Goal: Task Accomplishment & Management: Use online tool/utility

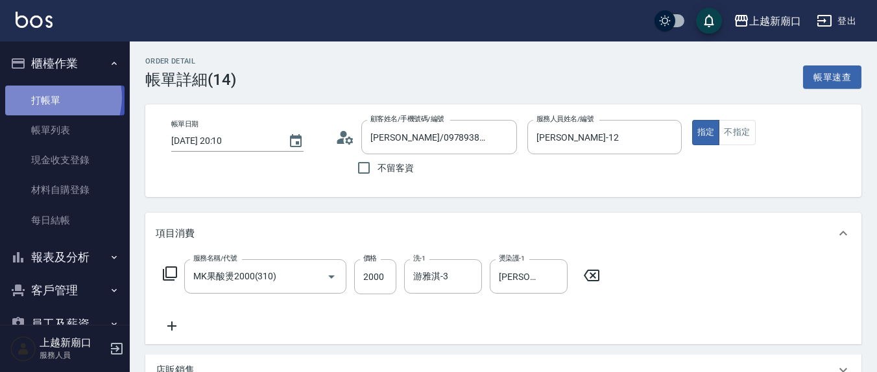
click at [50, 97] on link "打帳單" at bounding box center [64, 101] width 119 height 30
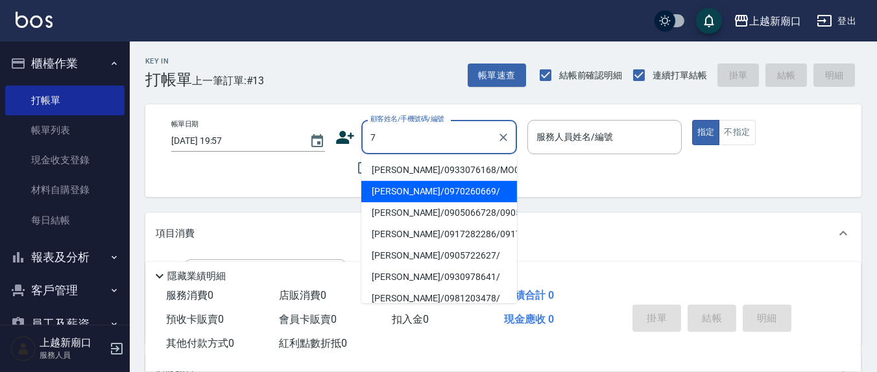
type input "7"
drag, startPoint x: 649, startPoint y: 213, endPoint x: 642, endPoint y: 209, distance: 8.5
click at [649, 210] on div "Key In 打帳單 上一筆訂單:#13 帳單速查 結帳前確認明細 連續打單結帳 掛單 結帳 明細 帳單日期 [DATE] 19:57 顧客姓名/手機號碼/編…" at bounding box center [503, 337] width 747 height 591
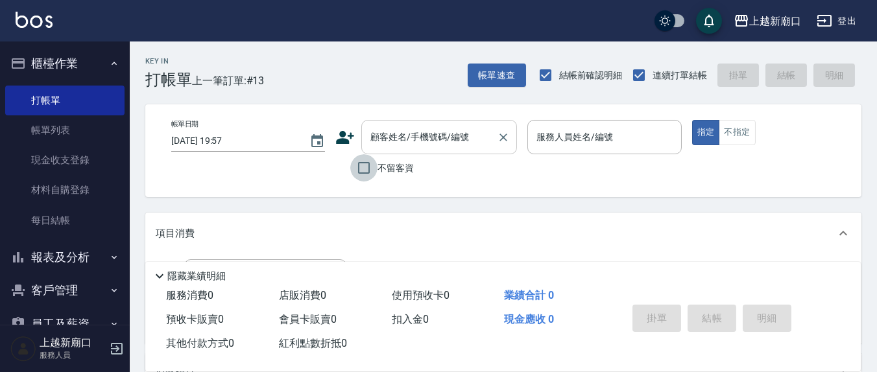
drag, startPoint x: 361, startPoint y: 171, endPoint x: 447, endPoint y: 153, distance: 87.6
click at [363, 170] on input "不留客資" at bounding box center [363, 167] width 27 height 27
checkbox input "true"
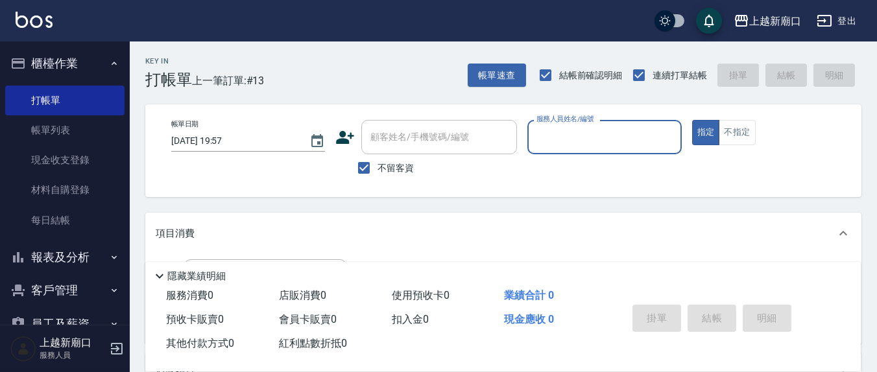
click at [572, 146] on div "服務人員姓名/編號" at bounding box center [604, 137] width 154 height 34
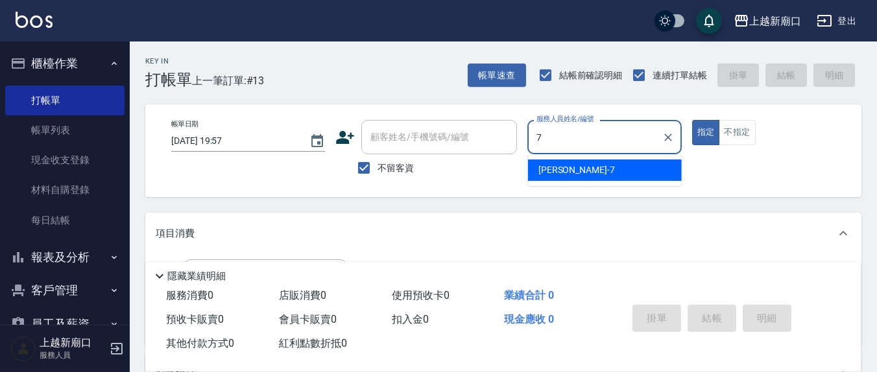
type input "[PERSON_NAME]7"
type button "true"
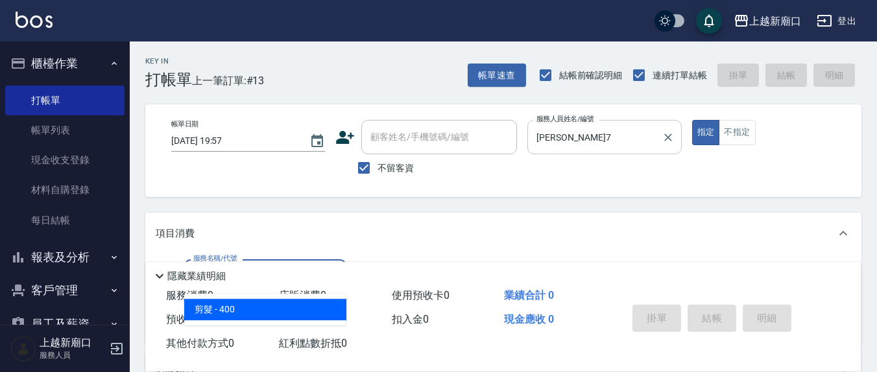
type input "剪髮(401)"
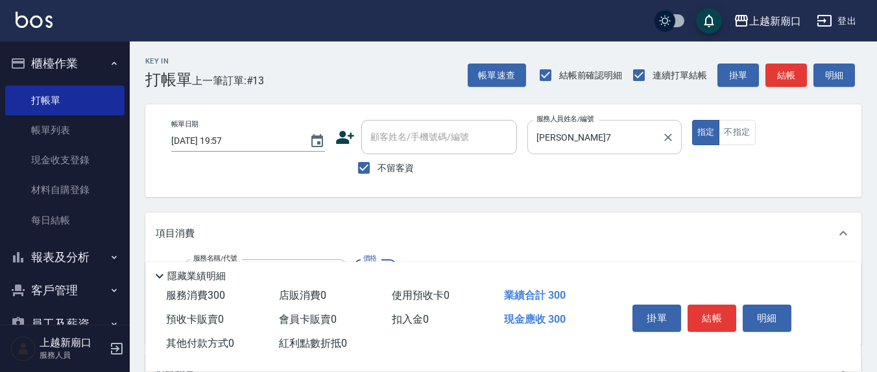
type input "300"
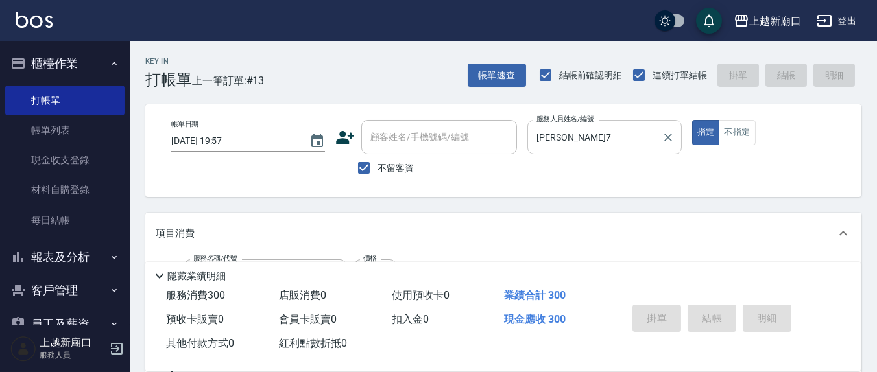
type input "[DATE] 19:58"
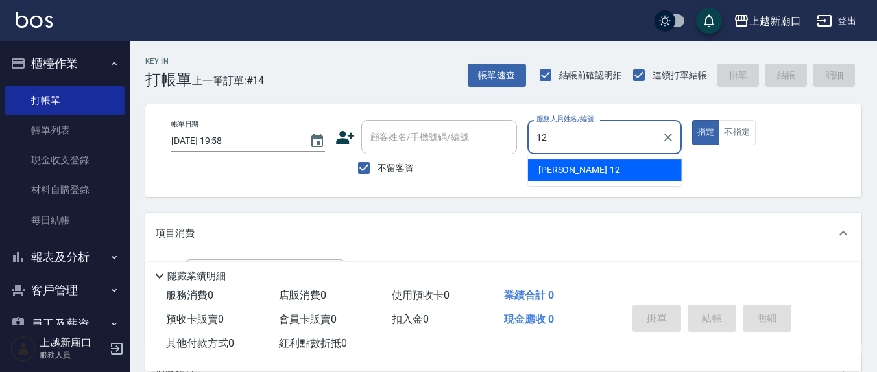
type input "[PERSON_NAME]-12"
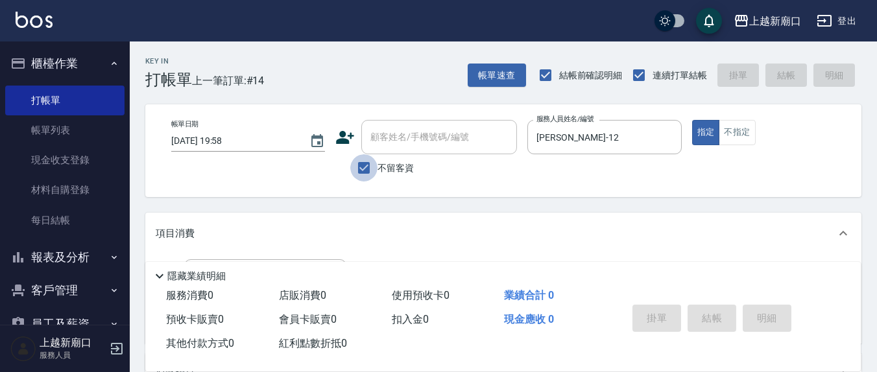
drag, startPoint x: 365, startPoint y: 169, endPoint x: 406, endPoint y: 146, distance: 46.2
click at [366, 169] on input "不留客資" at bounding box center [363, 167] width 27 height 27
checkbox input "false"
drag, startPoint x: 406, startPoint y: 146, endPoint x: 384, endPoint y: 136, distance: 23.8
click at [404, 142] on div "顧客姓名/手機號碼/編號 顧客姓名/手機號碼/編號" at bounding box center [439, 137] width 156 height 34
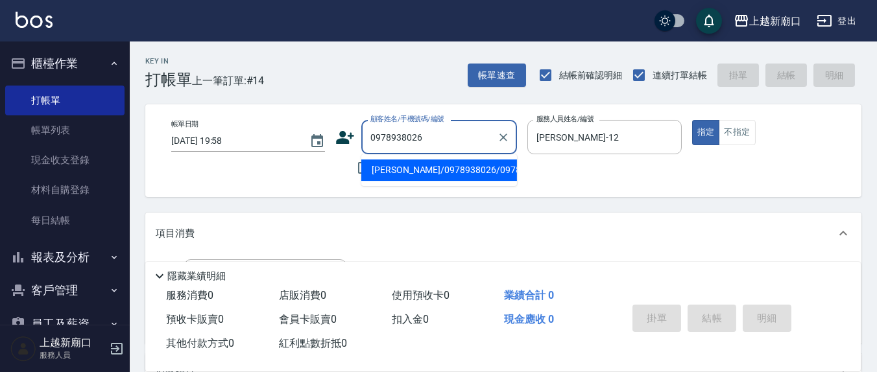
drag, startPoint x: 389, startPoint y: 177, endPoint x: 730, endPoint y: 157, distance: 341.9
click at [389, 177] on li "[PERSON_NAME]/0978938026/0978938026" at bounding box center [439, 170] width 156 height 21
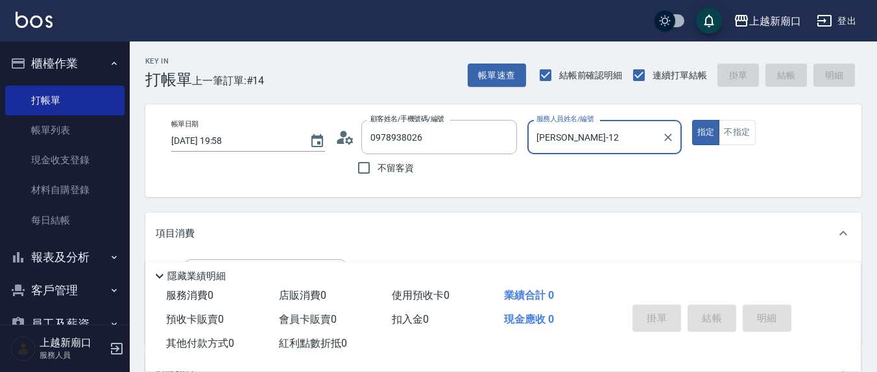
type input "[PERSON_NAME]/0978938026/0978938026"
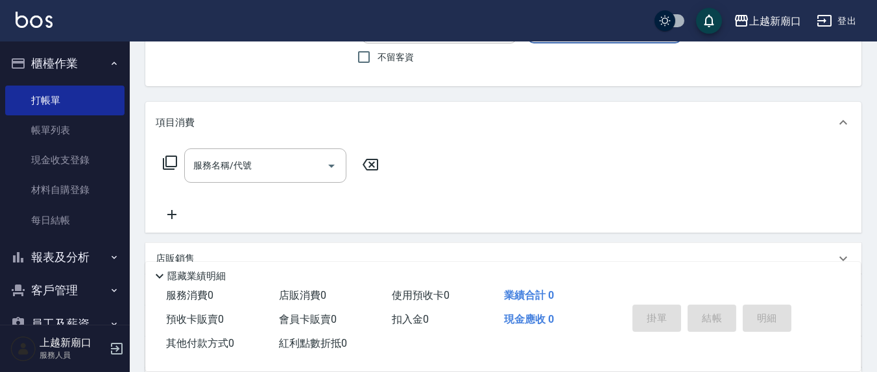
scroll to position [135, 0]
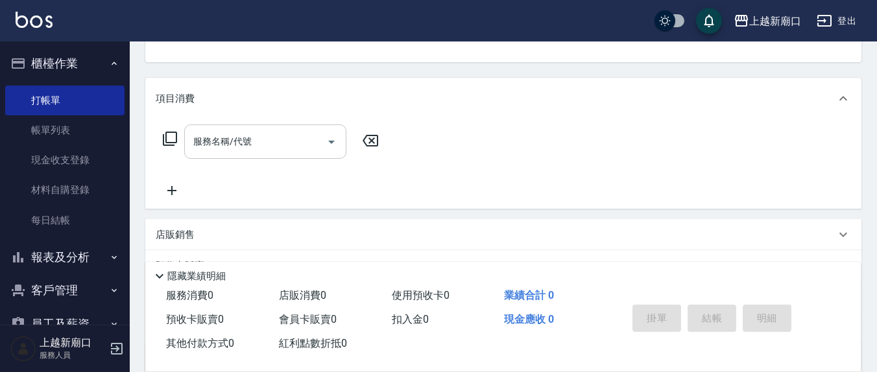
click at [272, 139] on input "服務名稱/代號" at bounding box center [255, 141] width 131 height 23
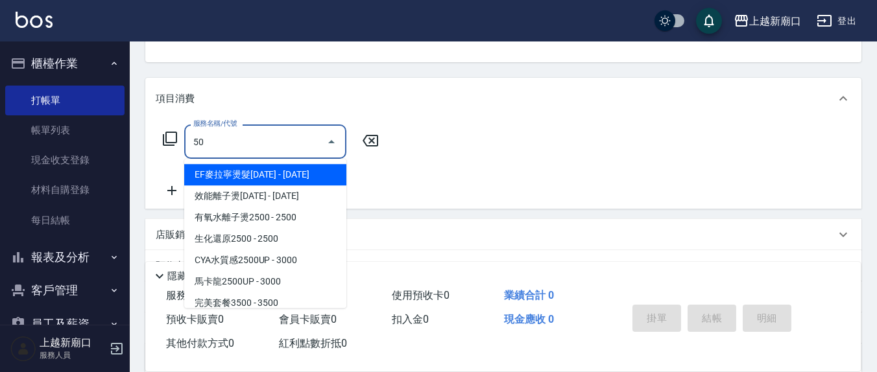
type input "5"
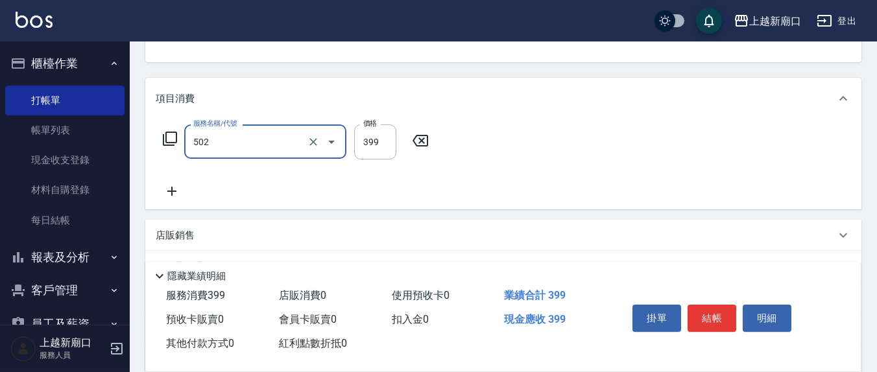
type input "挑染5束399(502)"
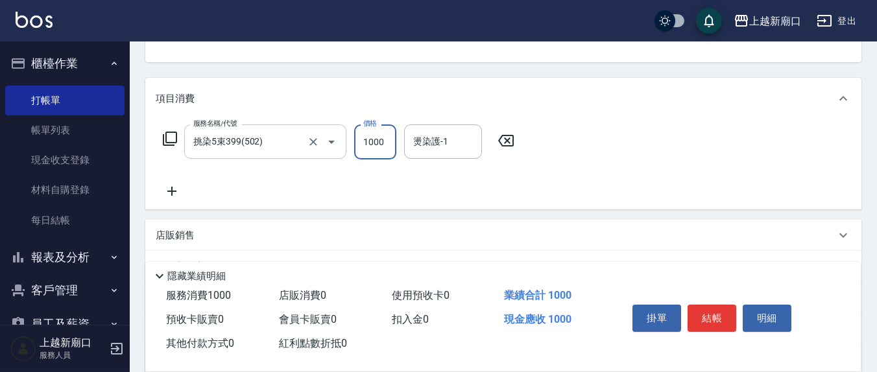
type input "1000"
click at [273, 139] on input "挑染5束399(502)" at bounding box center [247, 141] width 114 height 23
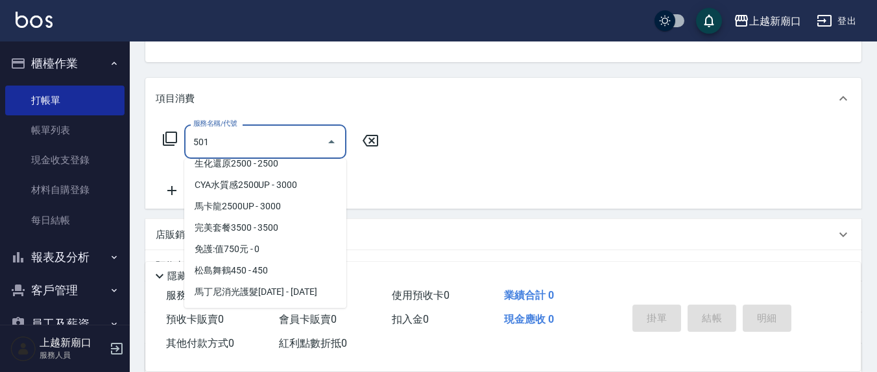
scroll to position [0, 0]
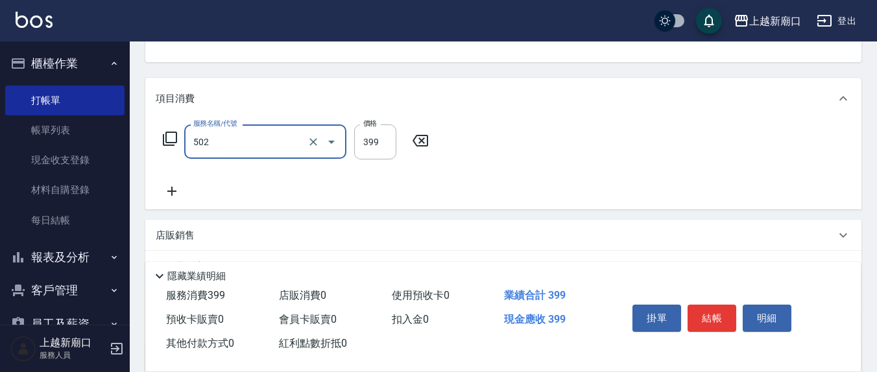
type input "挑染5束399(502)"
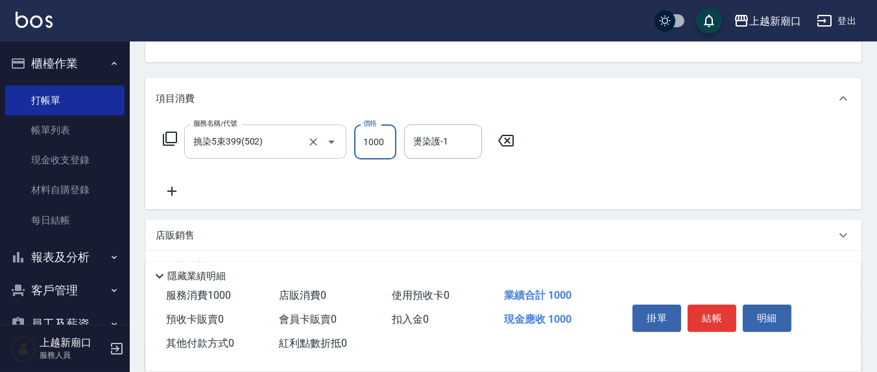
type input "1000"
type input "[PERSON_NAME]-21"
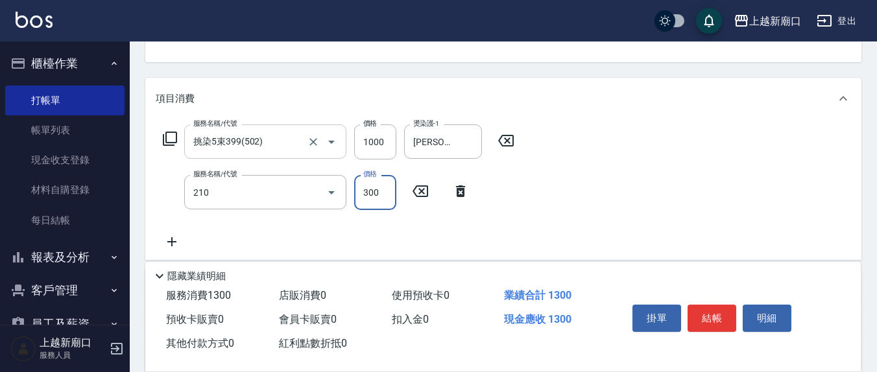
type input "歐娜洗髮精(210)"
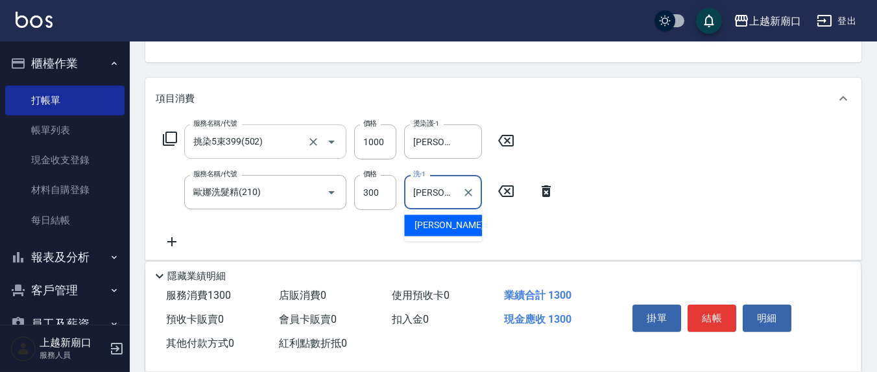
type input "[PERSON_NAME]-21"
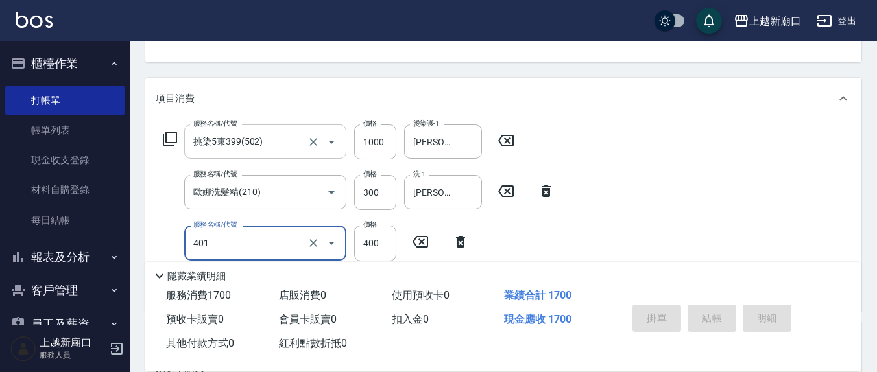
type input "剪髮(401)"
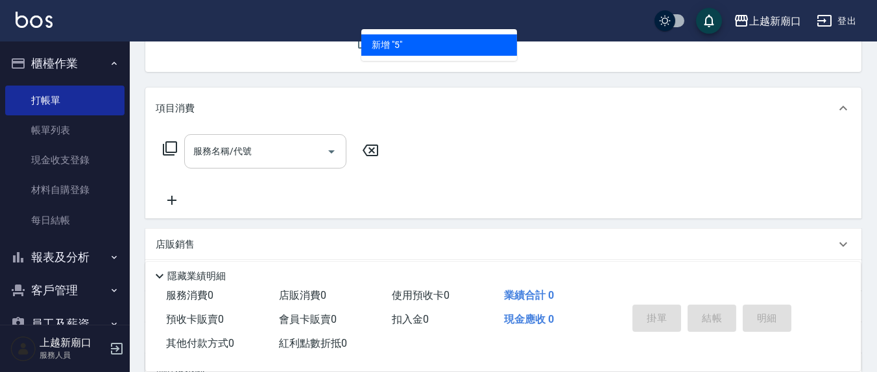
type input "5"
click at [692, 0] on button "指定" at bounding box center [706, 7] width 28 height 25
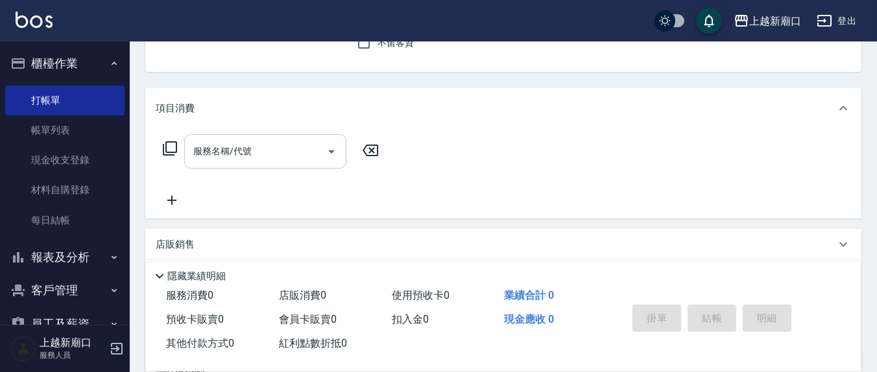
scroll to position [120, 0]
click at [359, 50] on input "不留客資" at bounding box center [363, 47] width 27 height 27
checkbox input "true"
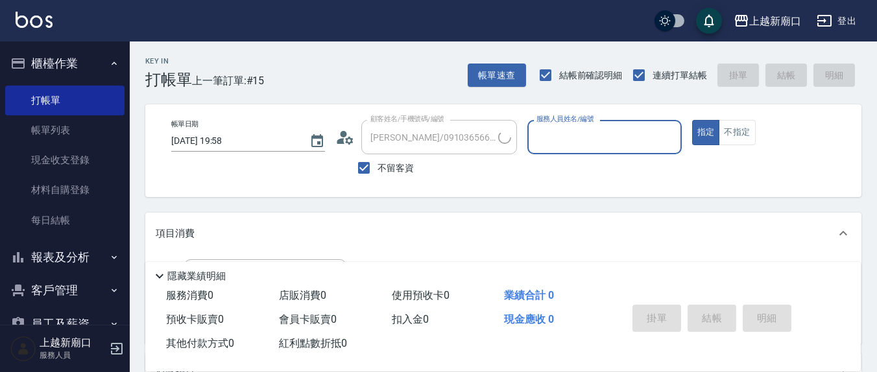
type input "[PERSON_NAME]/0976228821/"
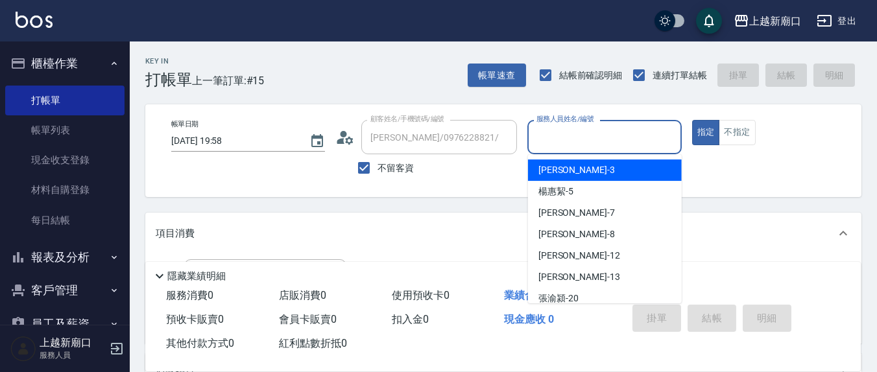
drag, startPoint x: 610, startPoint y: 141, endPoint x: 596, endPoint y: 149, distance: 16.0
click at [609, 141] on input "服務人員姓名/編號" at bounding box center [604, 137] width 142 height 23
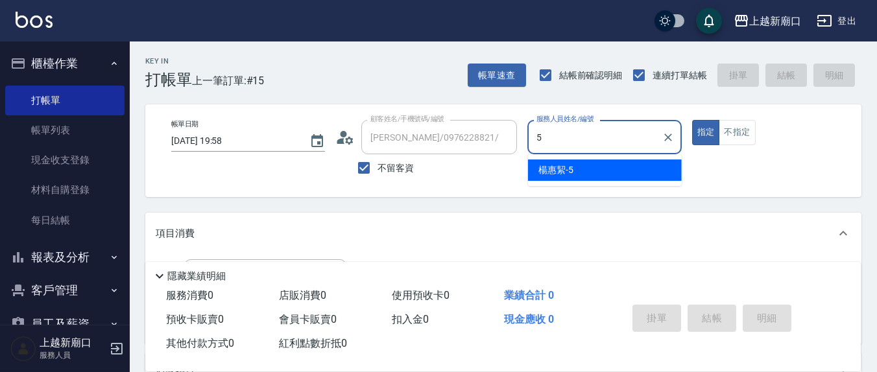
type input "[PERSON_NAME]5"
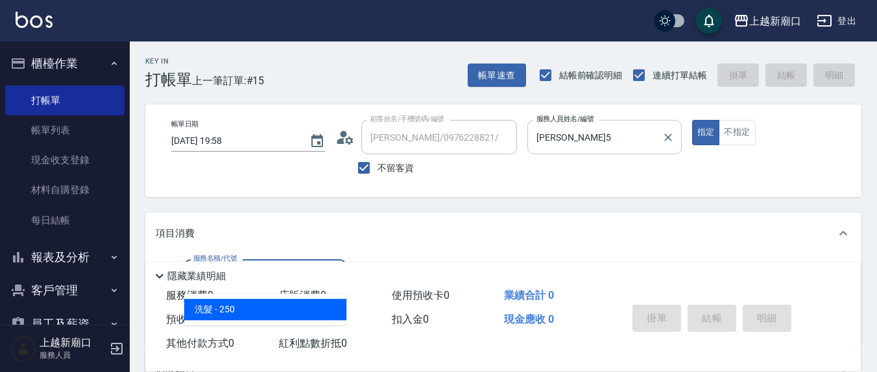
type input "洗髮(201)"
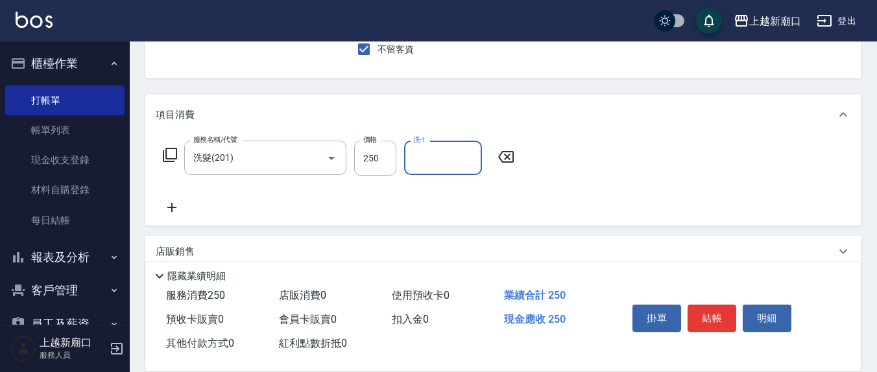
scroll to position [135, 0]
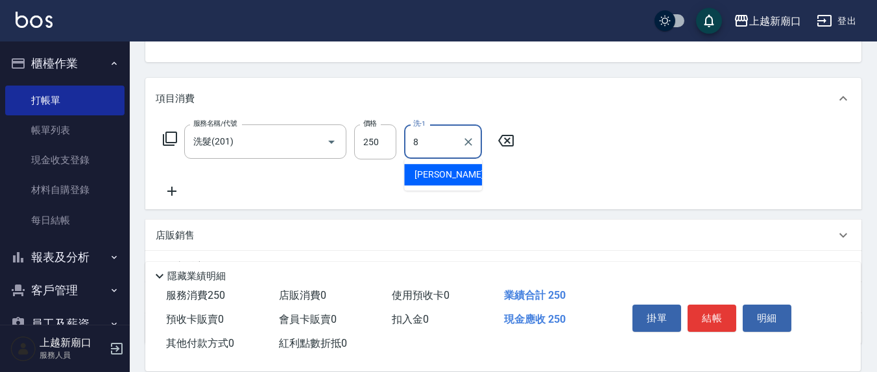
type input "[PERSON_NAME]-8"
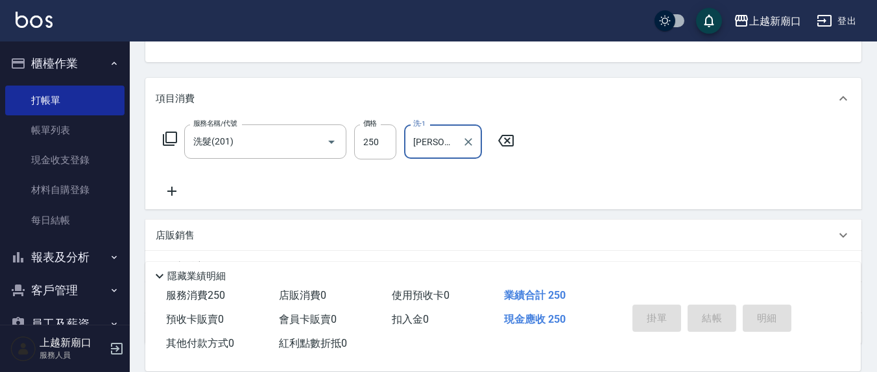
type input "[DATE] 19:59"
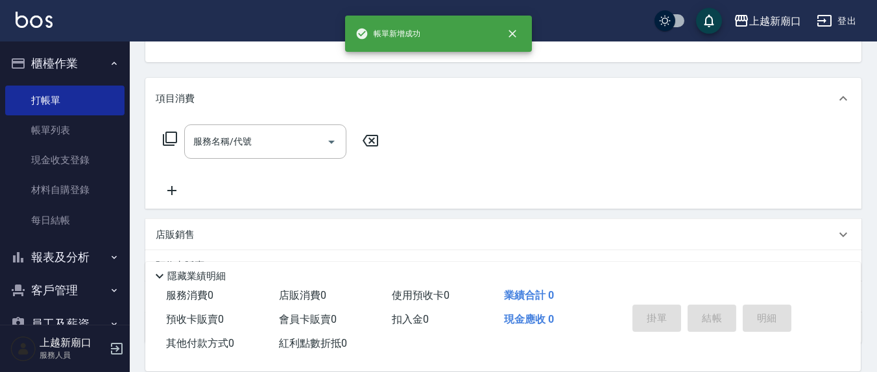
scroll to position [0, 0]
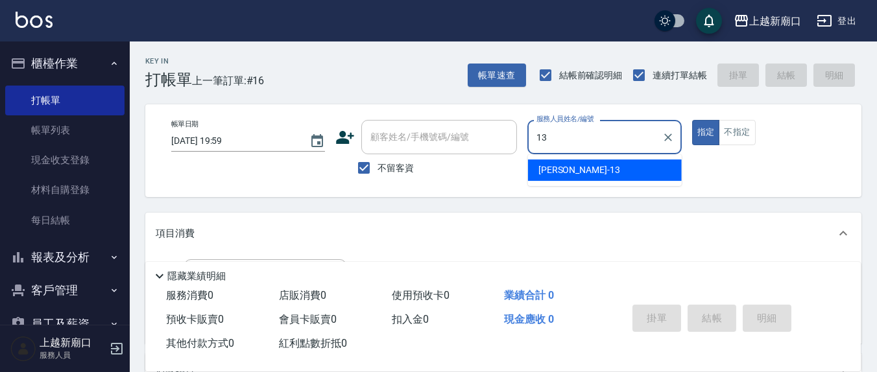
type input "[PERSON_NAME]-13"
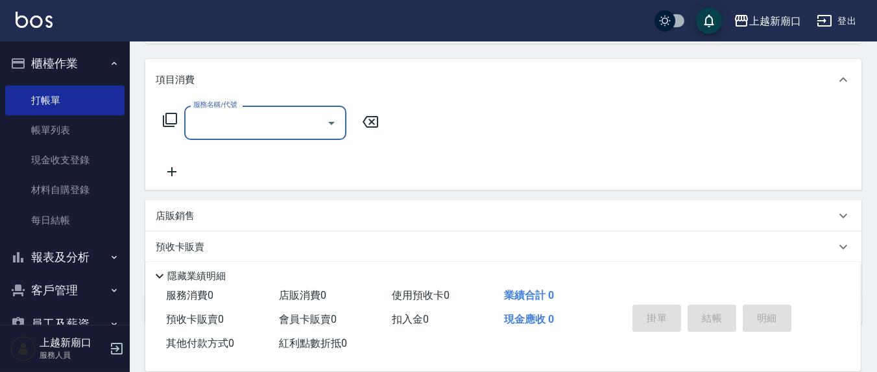
scroll to position [228, 0]
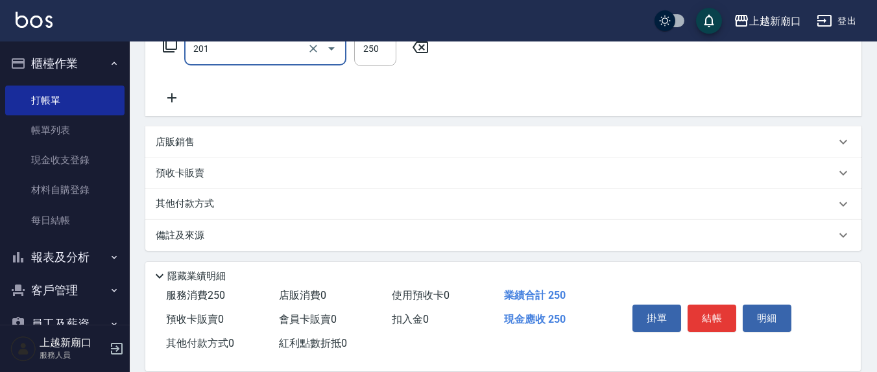
type input "洗髮(201)"
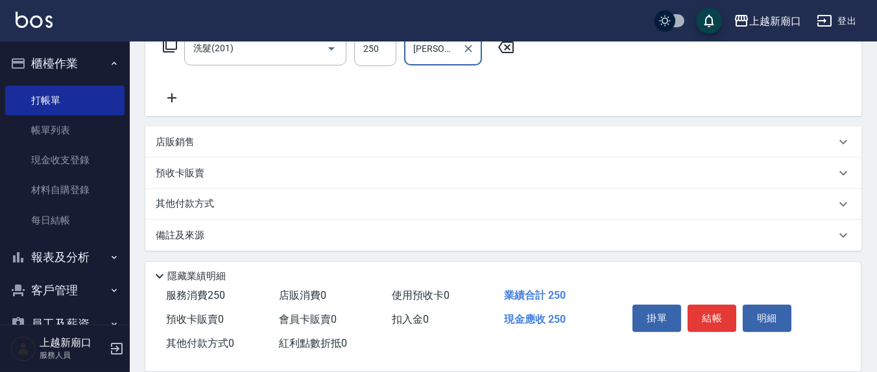
type input "[PERSON_NAME]-8"
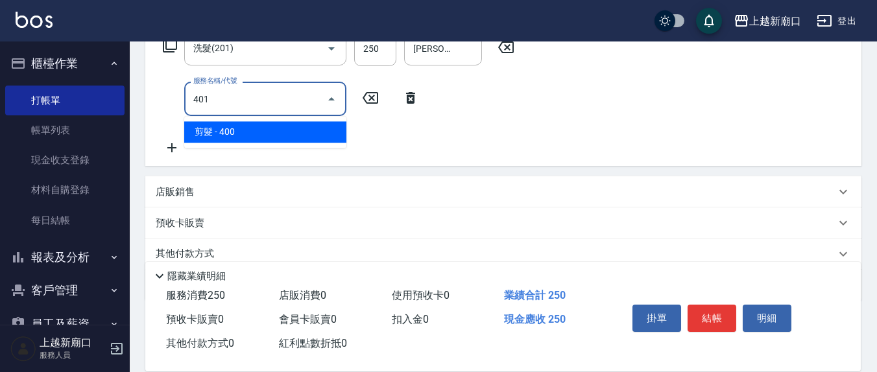
type input "剪髮(401)"
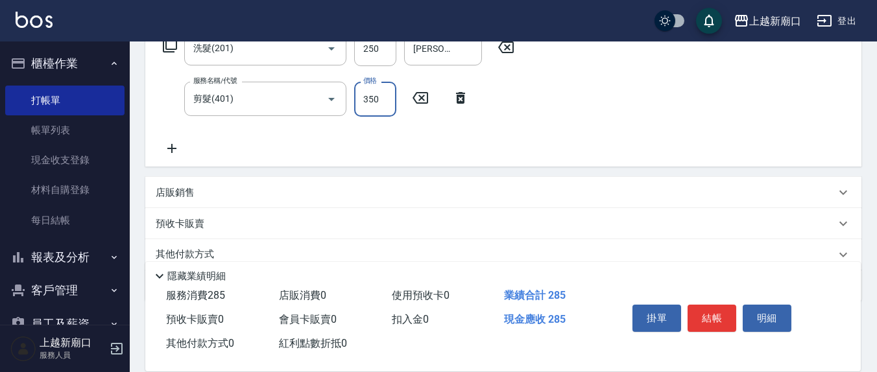
type input "350"
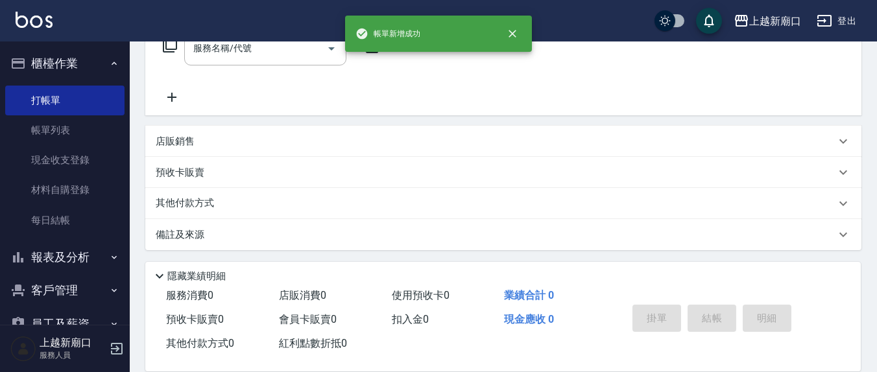
scroll to position [0, 0]
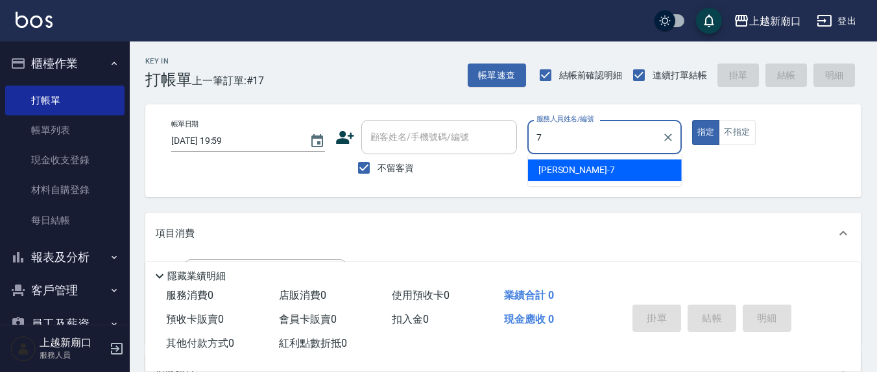
type input "[PERSON_NAME]7"
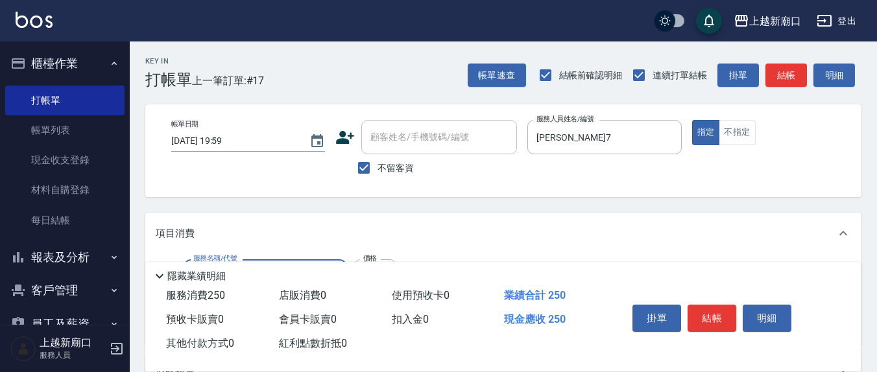
type input "洗髮(201)"
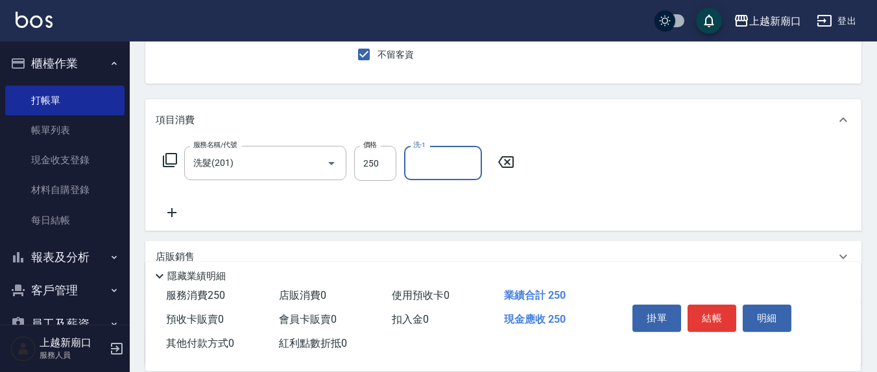
scroll to position [135, 0]
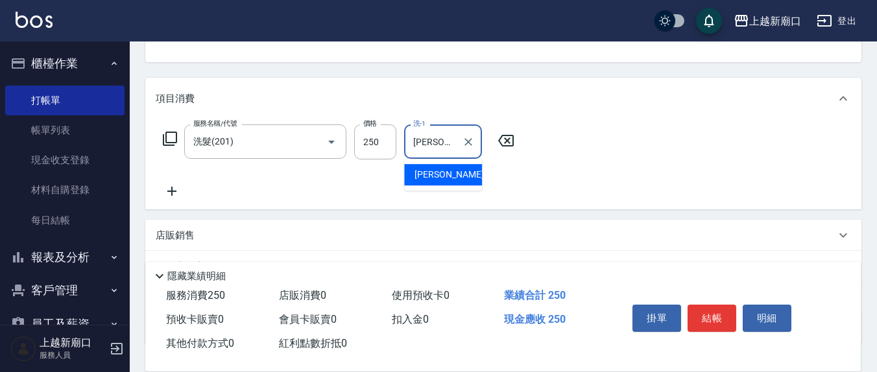
type input "[PERSON_NAME]-8"
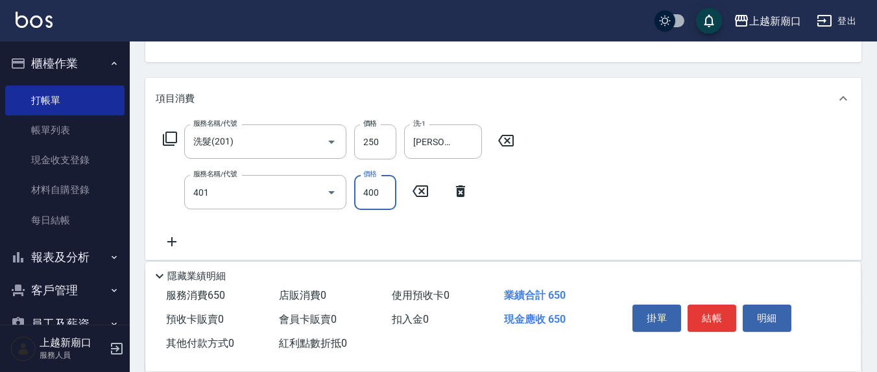
type input "剪髮(401)"
type input "350"
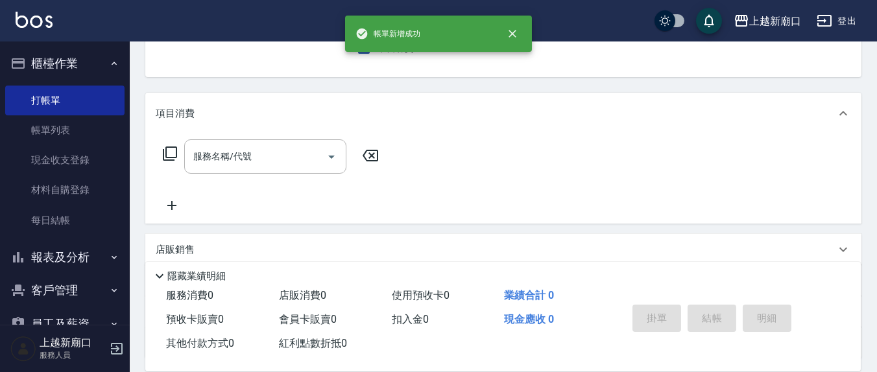
scroll to position [0, 0]
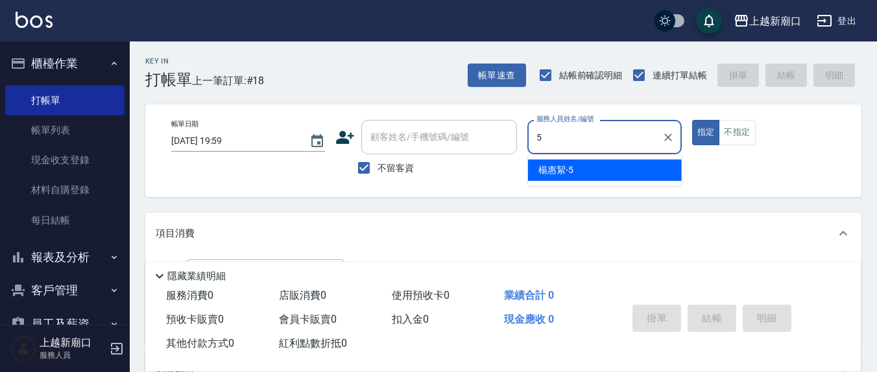
type input "[PERSON_NAME]5"
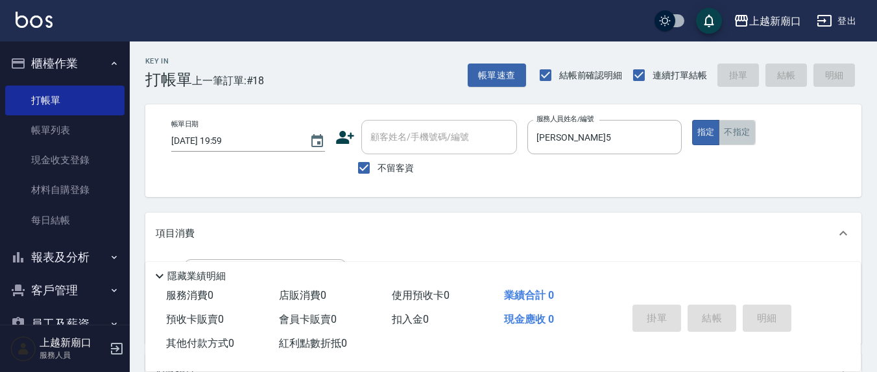
click at [742, 132] on button "不指定" at bounding box center [737, 132] width 36 height 25
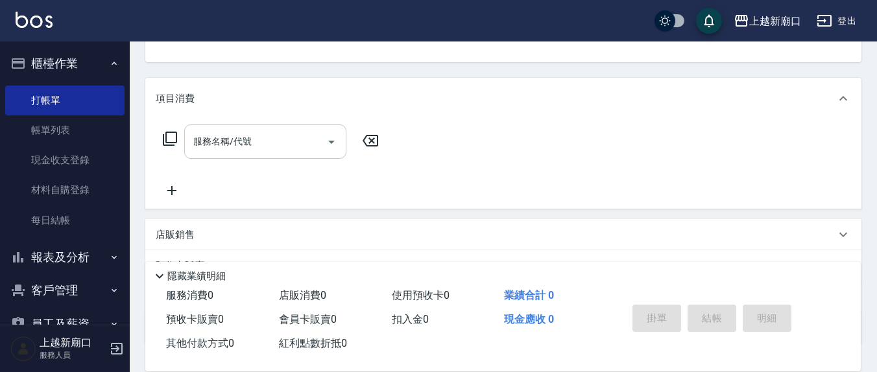
click at [303, 141] on input "服務名稱/代號" at bounding box center [255, 141] width 131 height 23
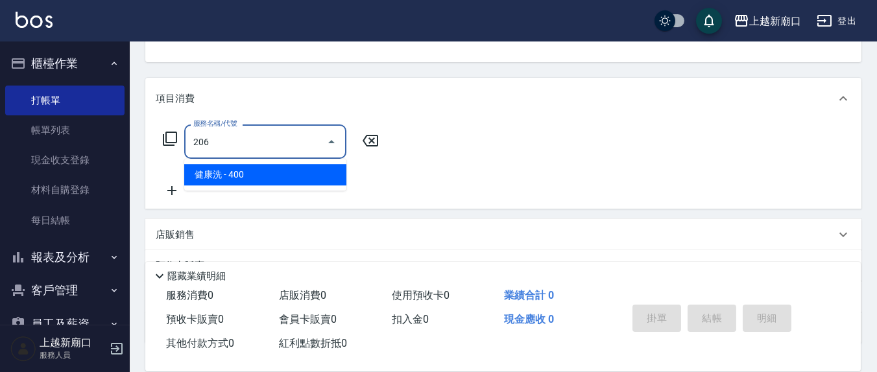
type input "健康洗(206)"
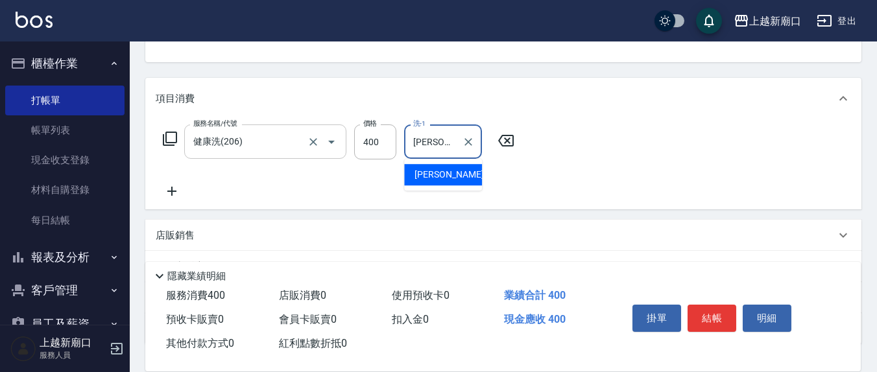
type input "[PERSON_NAME]-21"
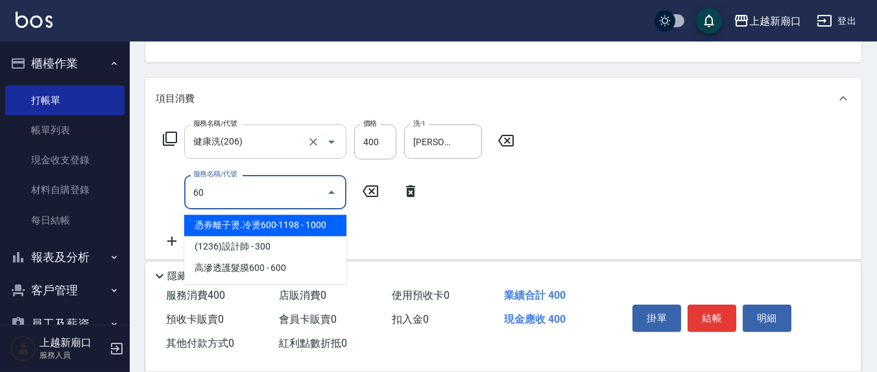
type input "602"
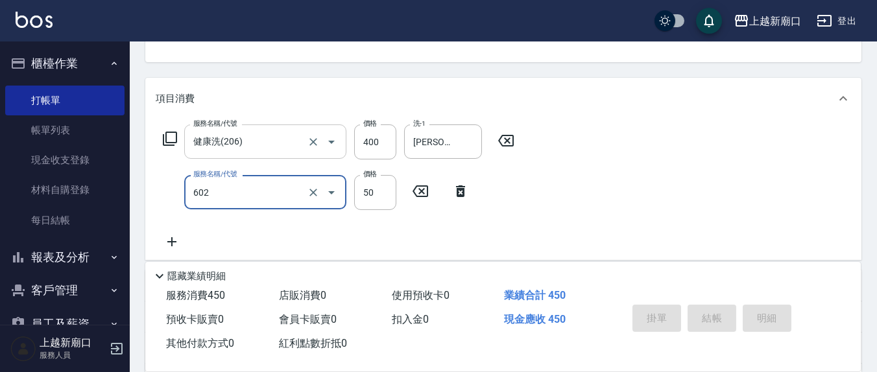
type button "false"
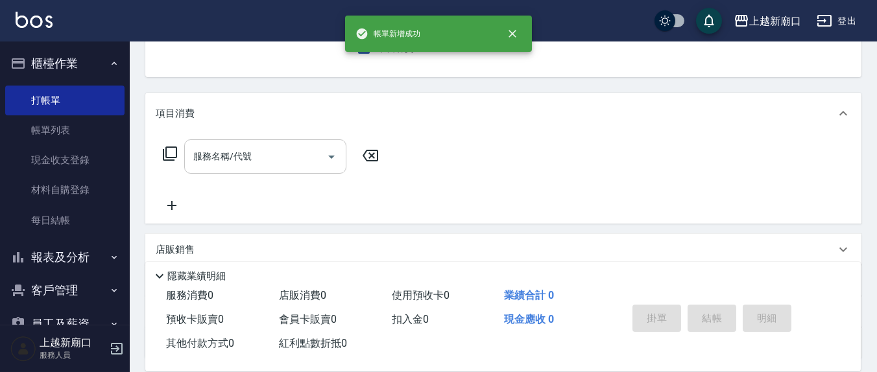
scroll to position [0, 0]
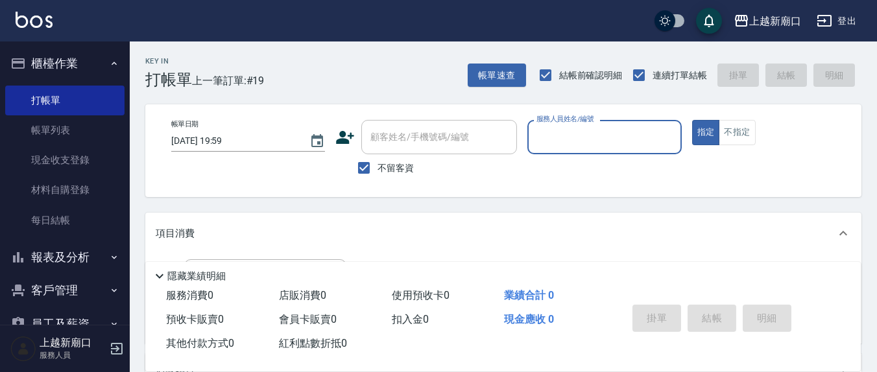
click at [582, 215] on div "項目消費" at bounding box center [503, 234] width 716 height 42
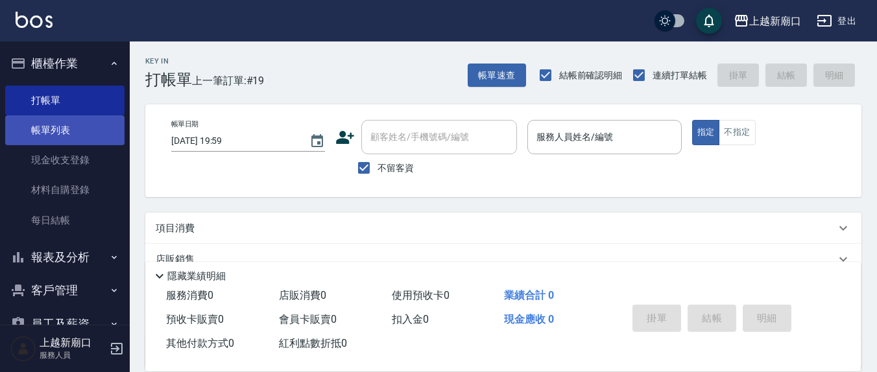
click at [69, 134] on link "帳單列表" at bounding box center [64, 130] width 119 height 30
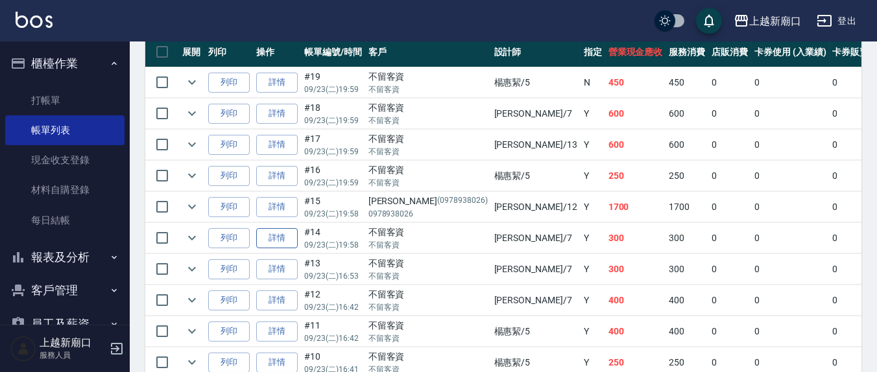
scroll to position [304, 0]
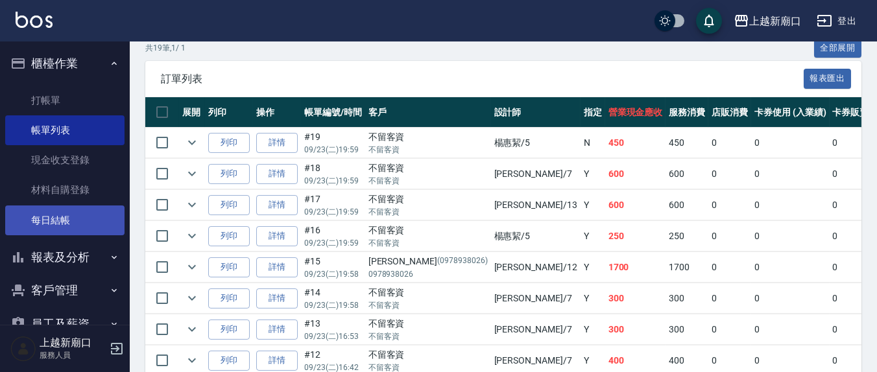
click at [67, 217] on link "每日結帳" at bounding box center [64, 221] width 119 height 30
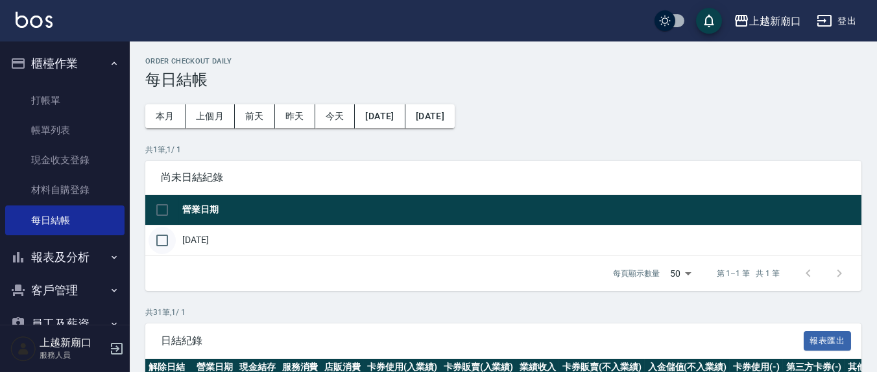
click at [160, 240] on input "checkbox" at bounding box center [162, 240] width 27 height 27
checkbox input "true"
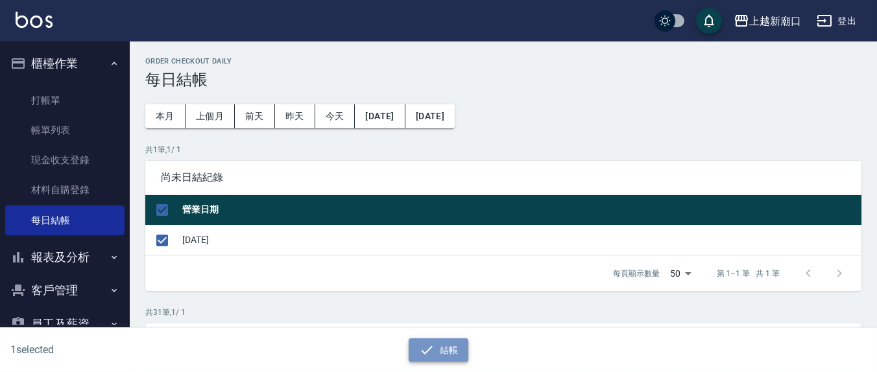
click at [409, 352] on button "結帳" at bounding box center [439, 351] width 60 height 24
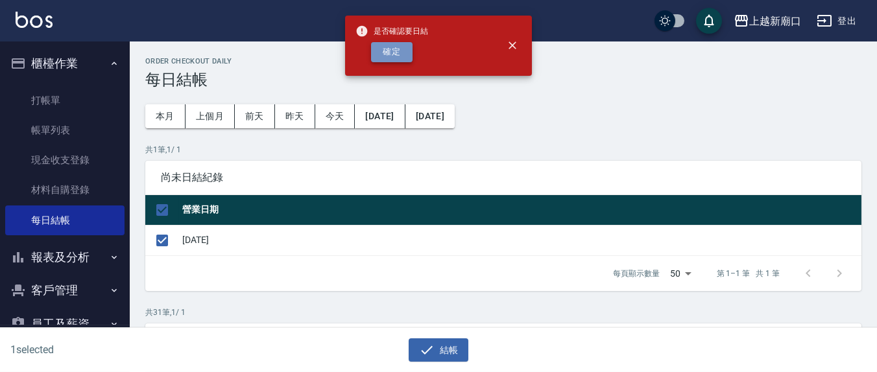
click at [396, 58] on button "確定" at bounding box center [392, 52] width 42 height 20
checkbox input "false"
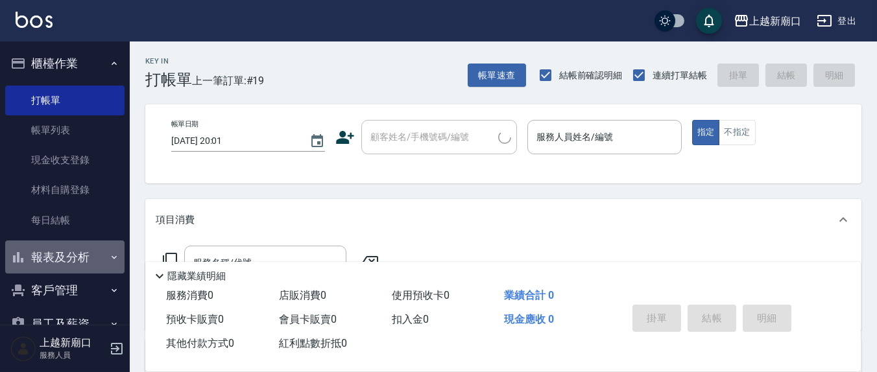
click at [64, 257] on button "報表及分析" at bounding box center [64, 258] width 119 height 34
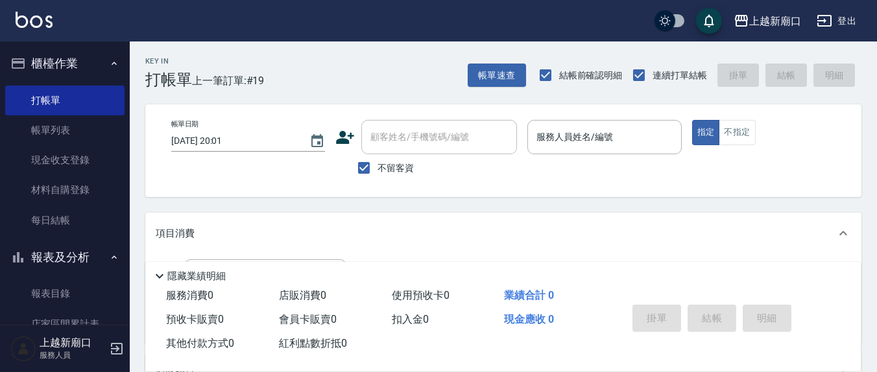
scroll to position [135, 0]
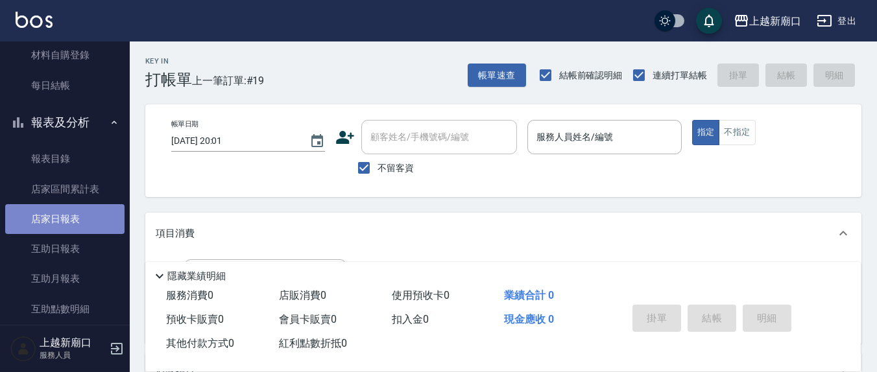
click at [79, 224] on link "店家日報表" at bounding box center [64, 219] width 119 height 30
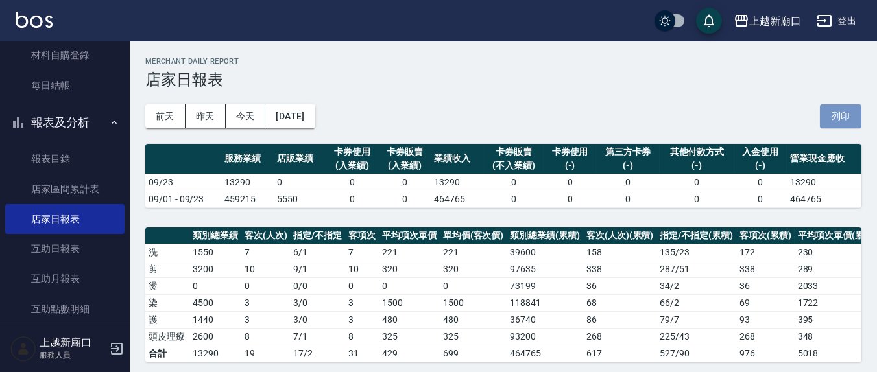
drag, startPoint x: 828, startPoint y: 114, endPoint x: 725, endPoint y: 275, distance: 191.1
click at [829, 115] on button "列印" at bounding box center [841, 116] width 42 height 24
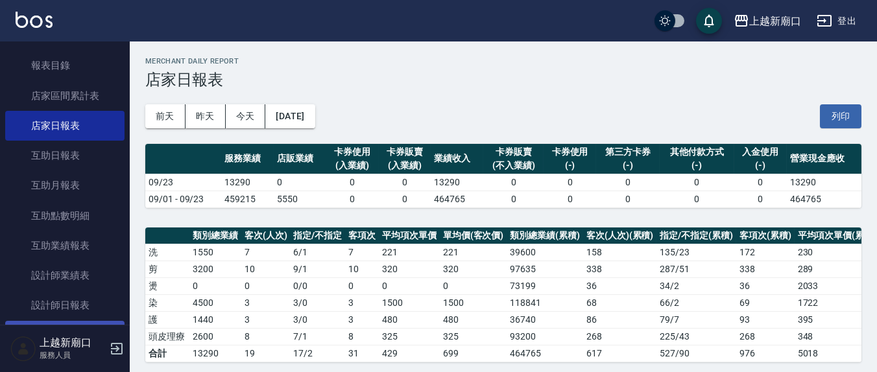
scroll to position [270, 0]
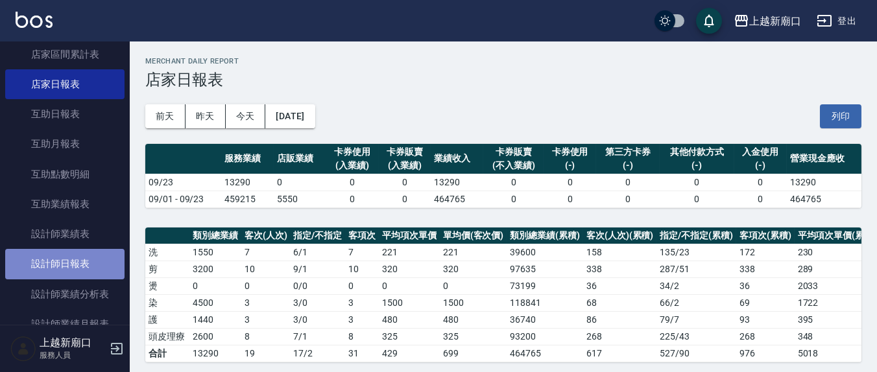
click at [89, 258] on link "設計師日報表" at bounding box center [64, 264] width 119 height 30
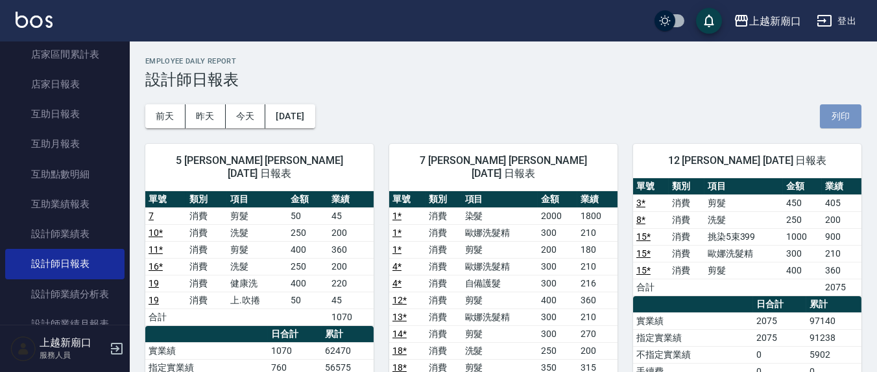
drag, startPoint x: 849, startPoint y: 114, endPoint x: 742, endPoint y: 317, distance: 229.6
click at [850, 114] on button "列印" at bounding box center [841, 116] width 42 height 24
